Goal: Information Seeking & Learning: Understand process/instructions

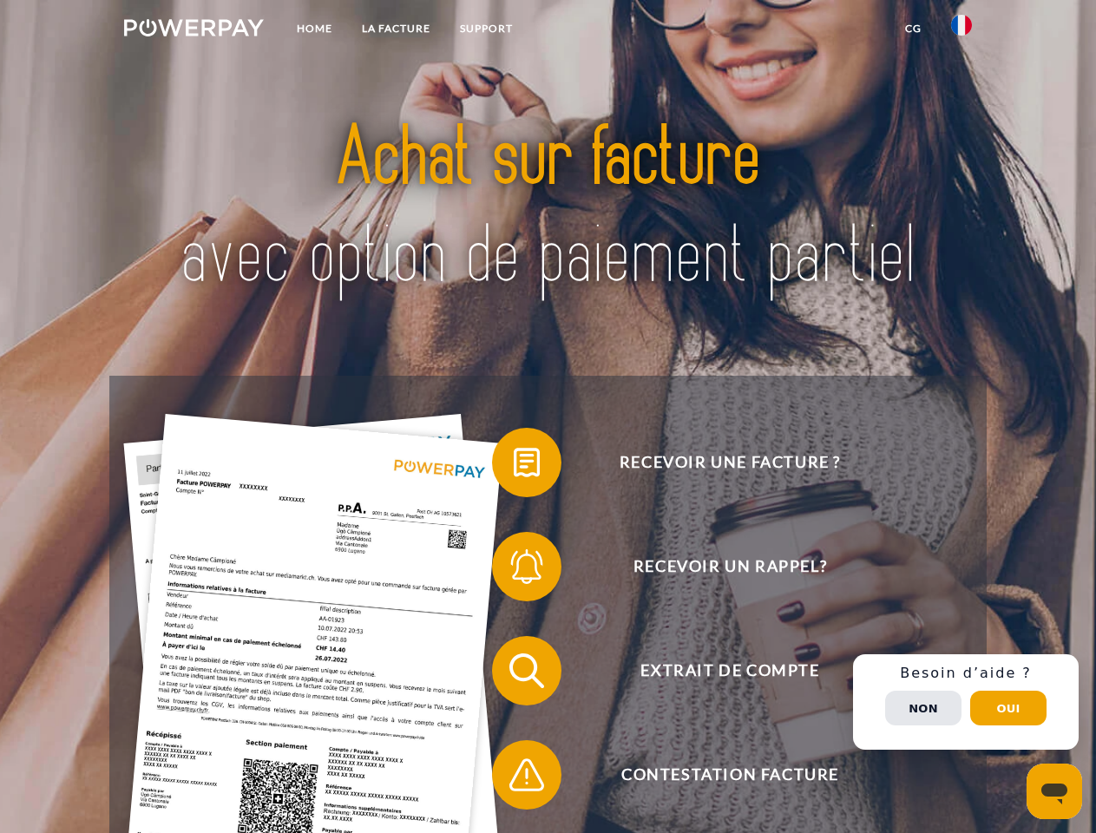
click at [194, 30] on img at bounding box center [194, 27] width 140 height 17
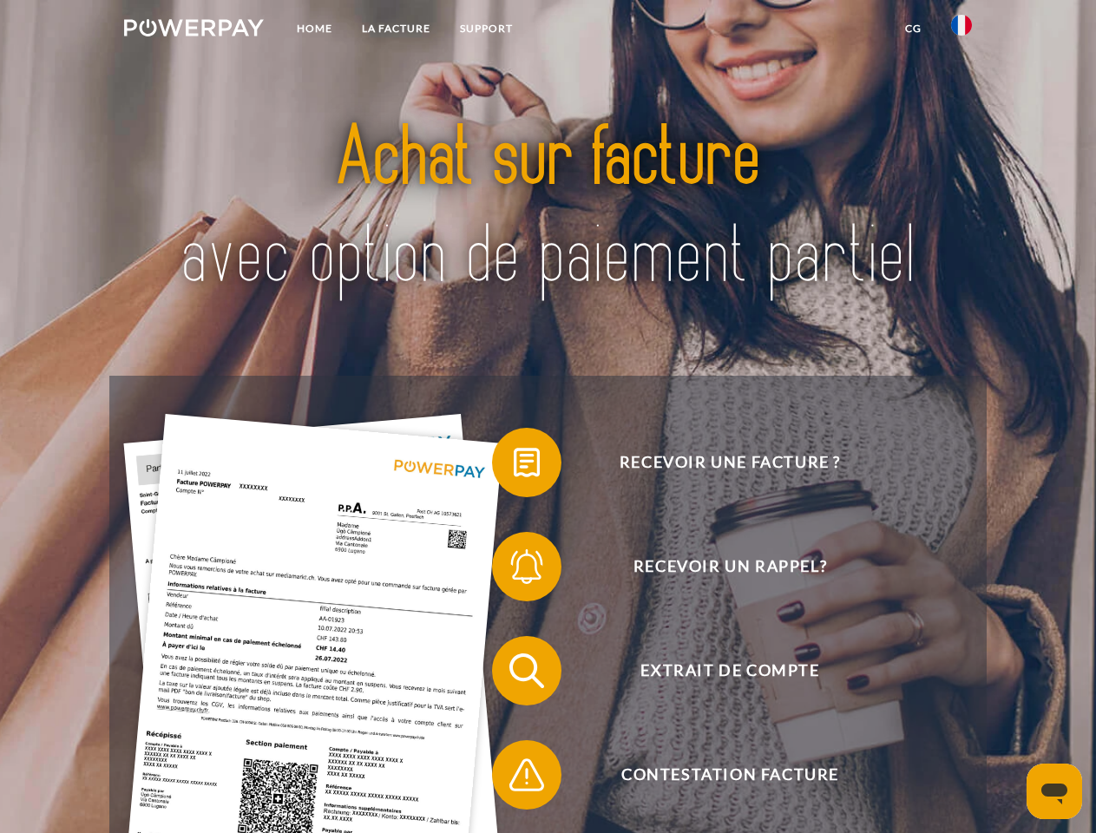
click at [962, 30] on img at bounding box center [961, 25] width 21 height 21
click at [913, 29] on link "CG" at bounding box center [914, 28] width 46 height 31
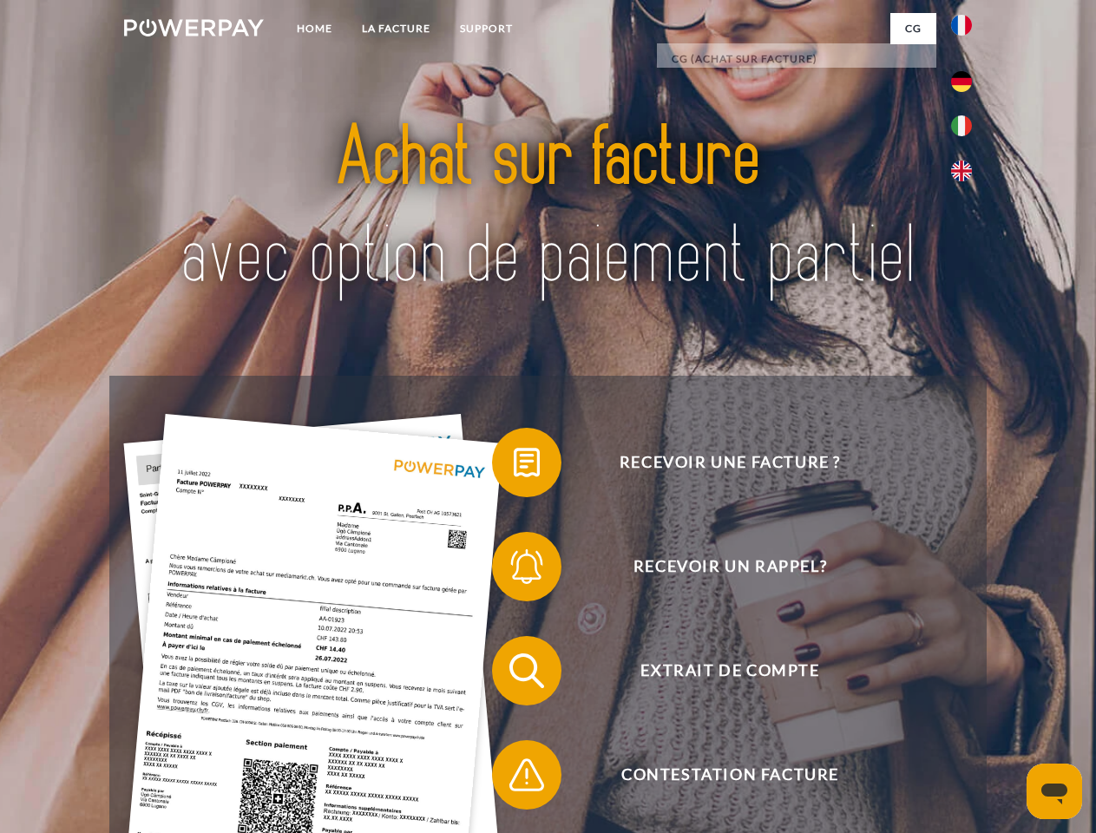
click at [514, 466] on span at bounding box center [501, 462] width 87 height 87
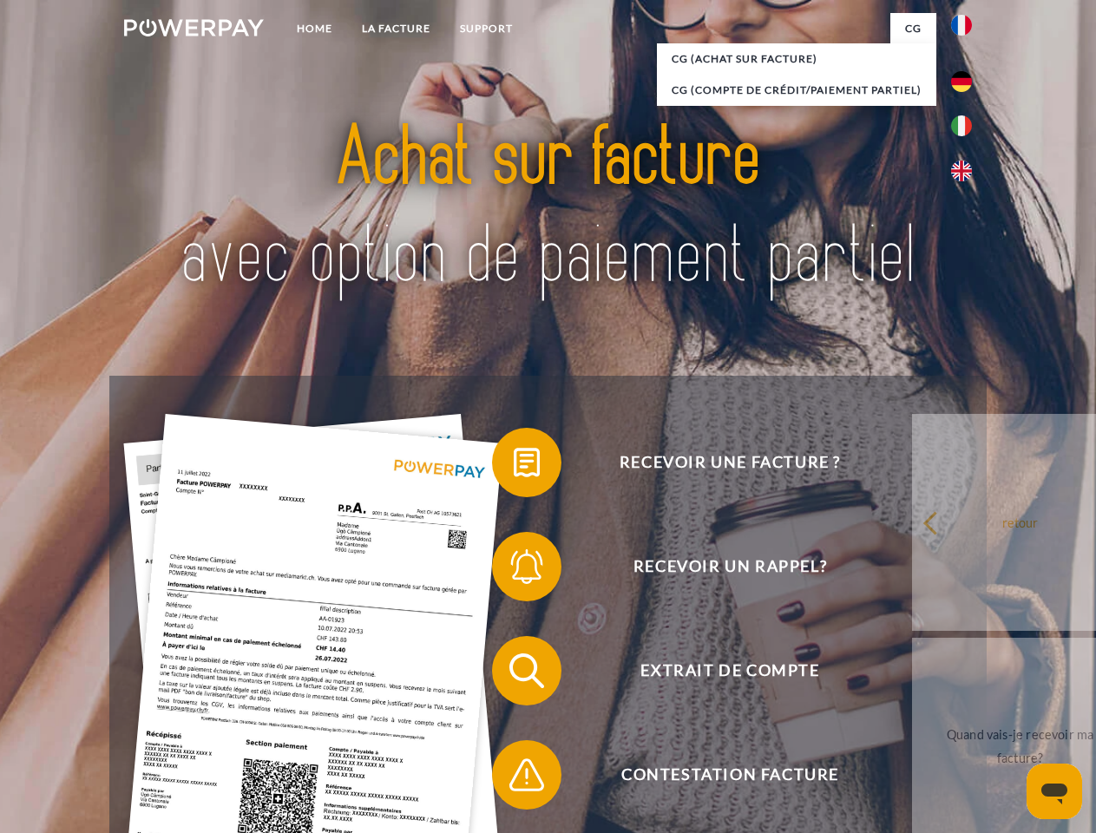
click at [514, 570] on span at bounding box center [501, 566] width 87 height 87
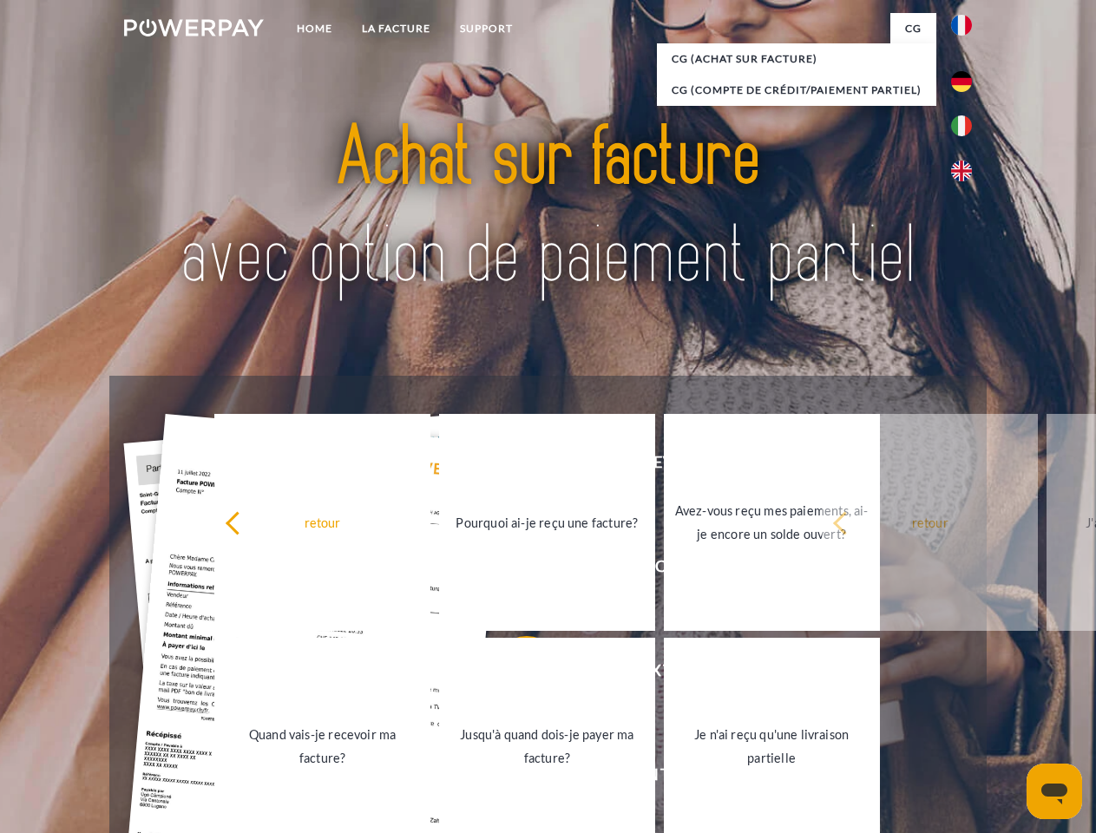
click at [514, 675] on link "Jusqu'à quand dois-je payer ma facture?" at bounding box center [547, 746] width 216 height 217
click at [514, 779] on span at bounding box center [501, 775] width 87 height 87
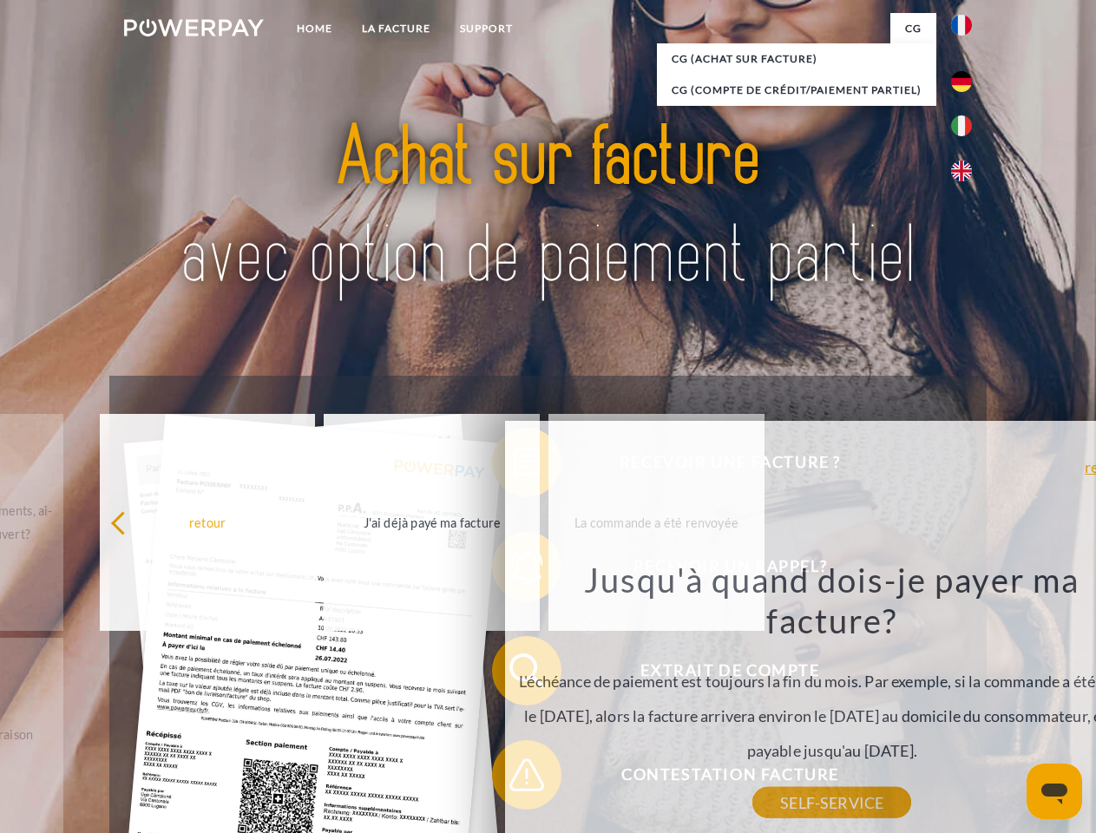
click at [966, 702] on div "Recevoir une facture ? Recevoir un rappel? Extrait de compte retour" at bounding box center [547, 723] width 877 height 695
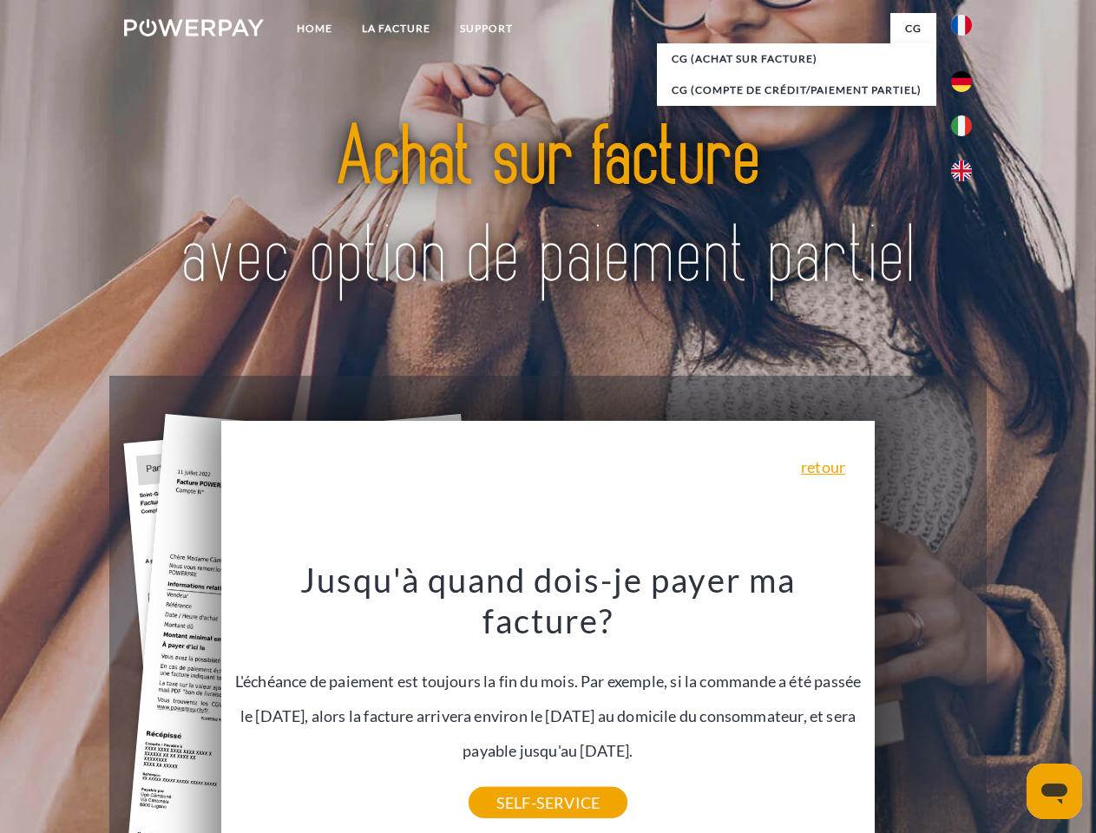
click at [924, 706] on span "Extrait de compte" at bounding box center [729, 670] width 425 height 69
click at [1009, 708] on header "Home LA FACTURE Support" at bounding box center [548, 599] width 1096 height 1199
